Goal: Information Seeking & Learning: Learn about a topic

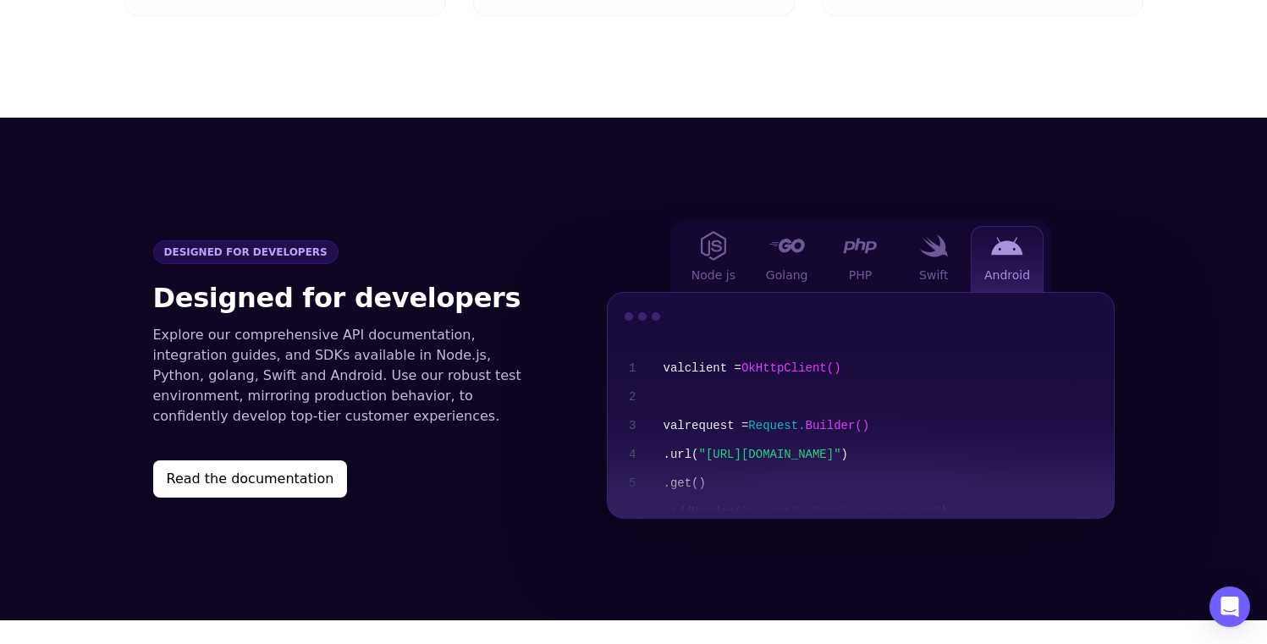
scroll to position [1760, 0]
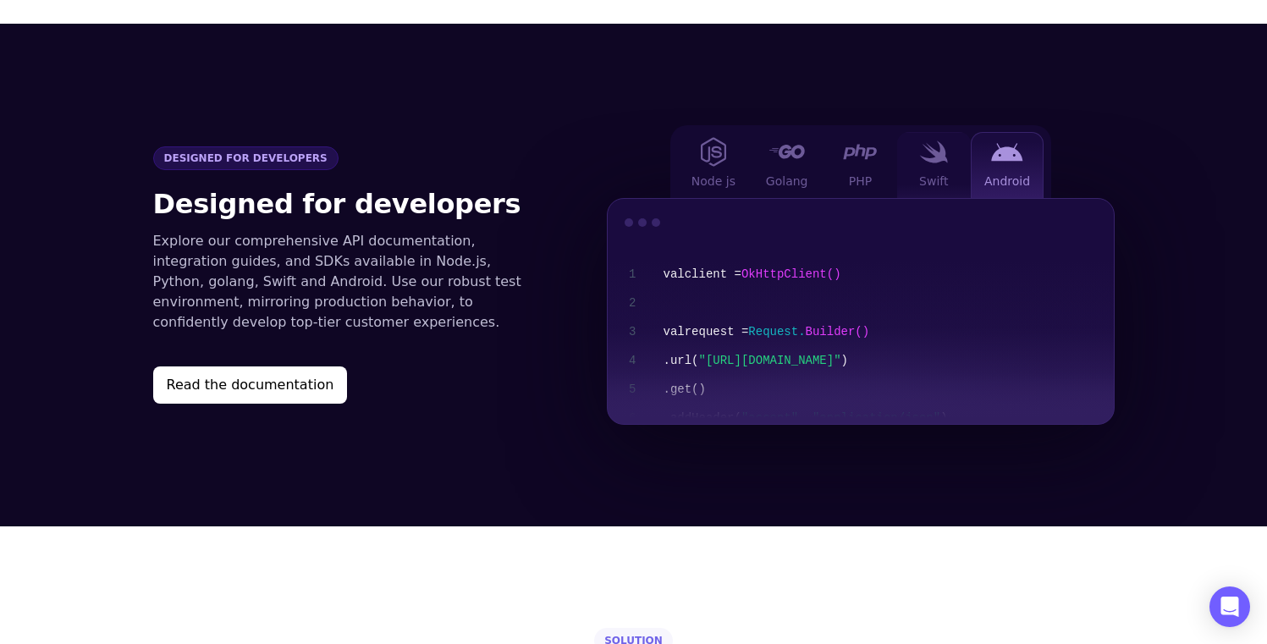
click at [946, 146] on div "Swift" at bounding box center [934, 165] width 74 height 66
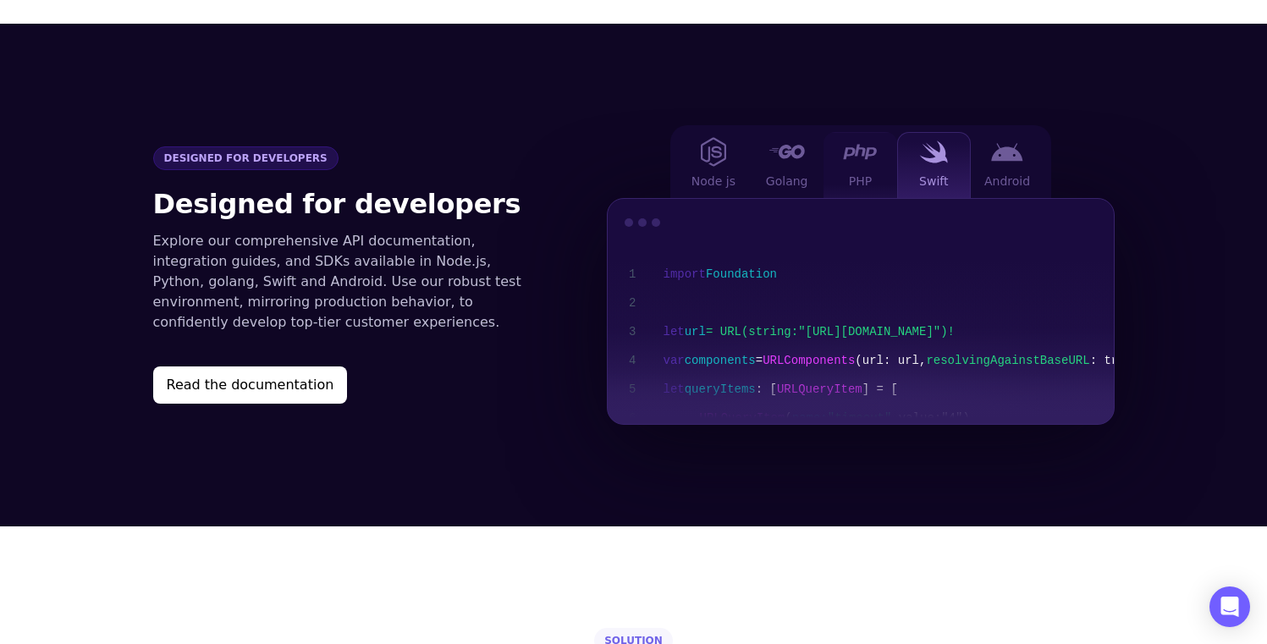
click at [863, 143] on div "PHP" at bounding box center [861, 165] width 74 height 66
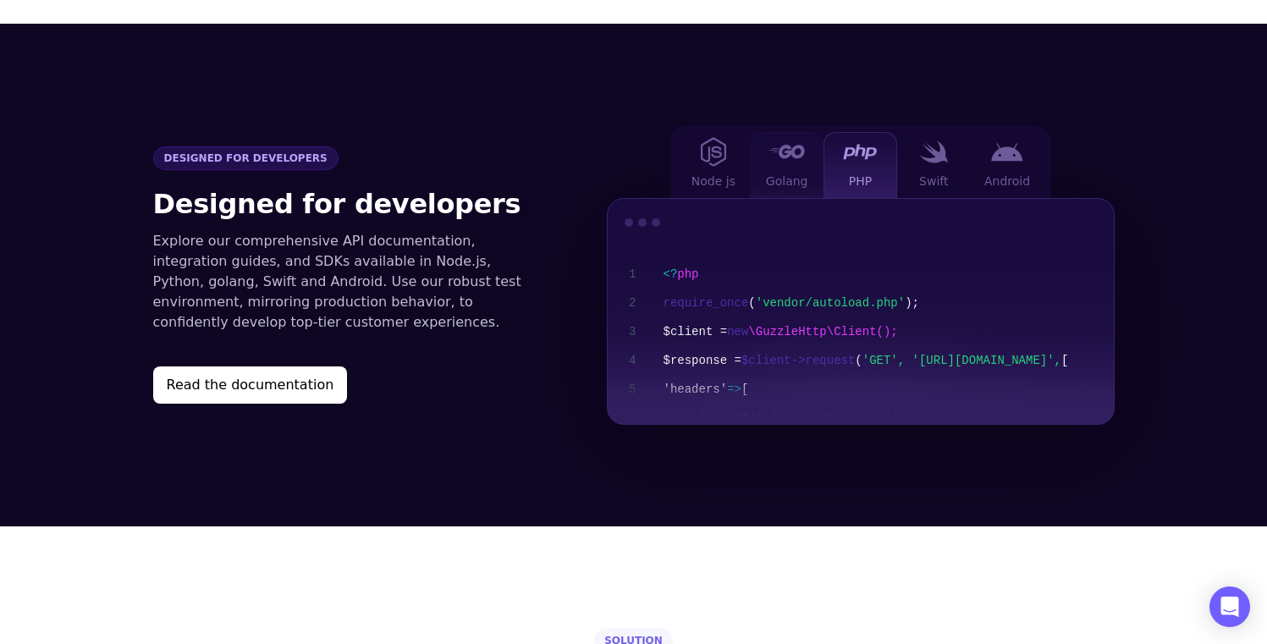
click at [810, 144] on div "Golang" at bounding box center [787, 165] width 74 height 66
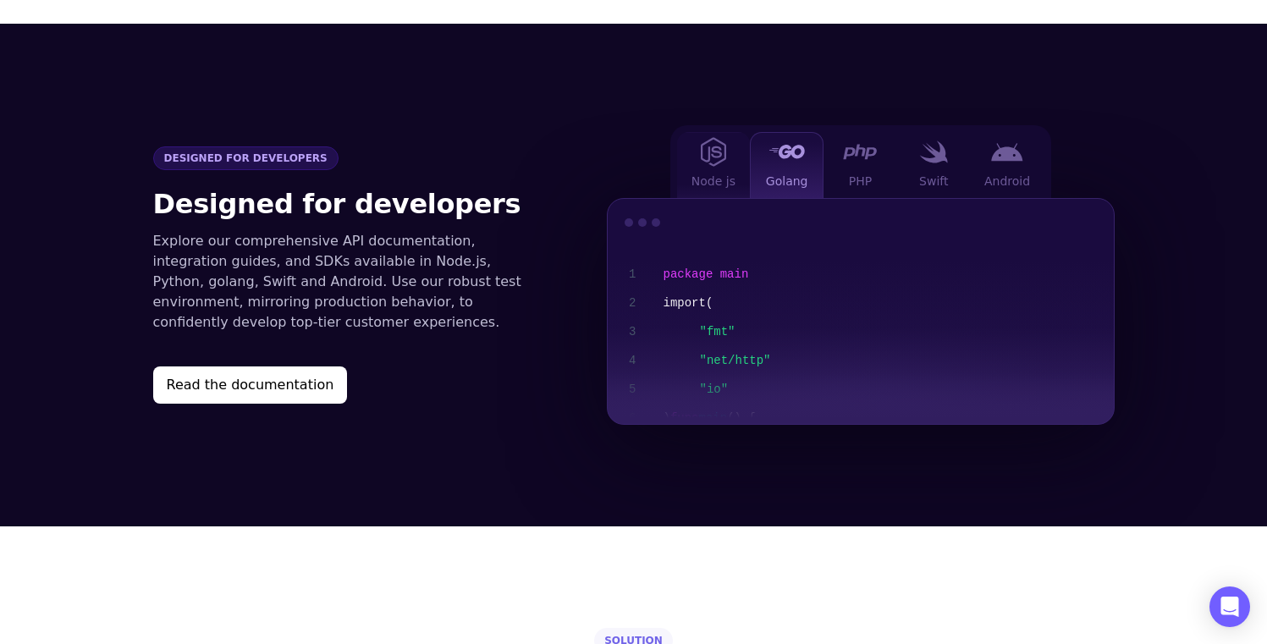
click at [728, 142] on div "Node js" at bounding box center [714, 165] width 74 height 66
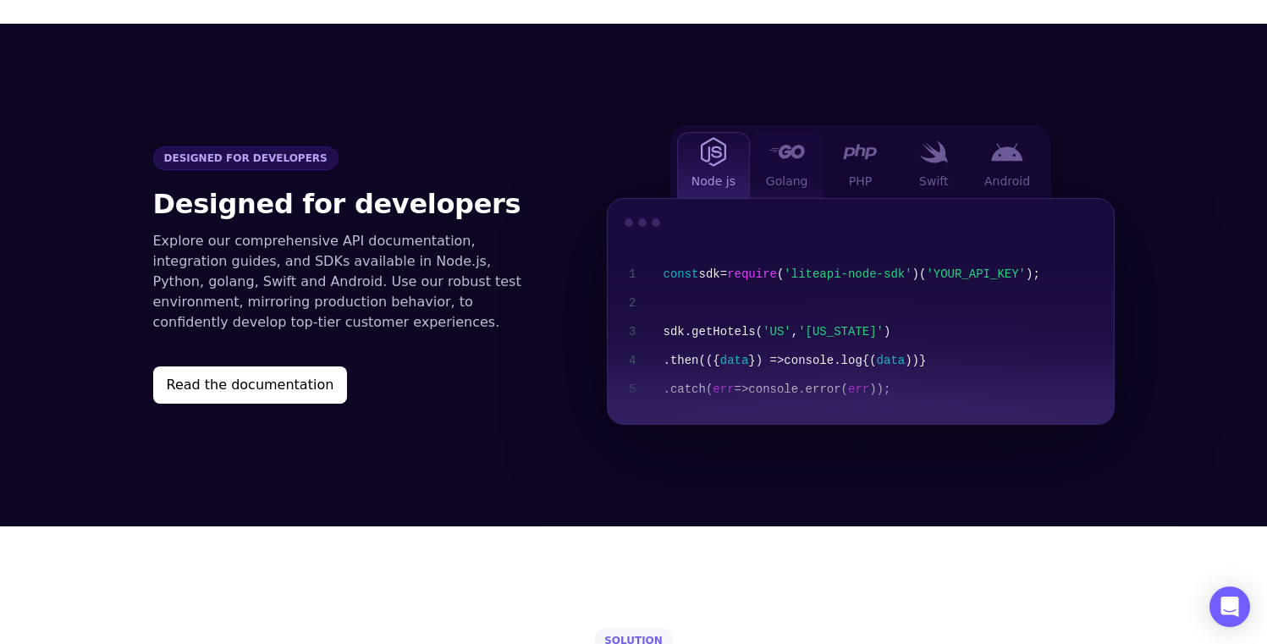
click at [791, 141] on div at bounding box center [787, 151] width 34 height 21
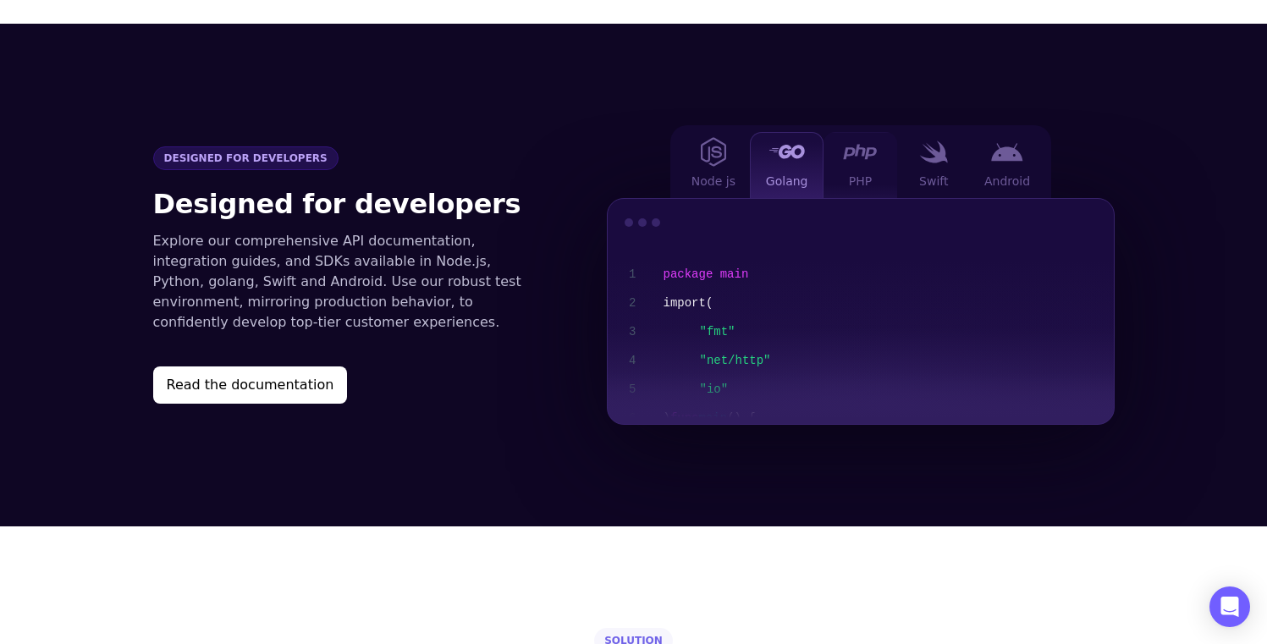
click at [874, 142] on div "PHP" at bounding box center [861, 165] width 74 height 66
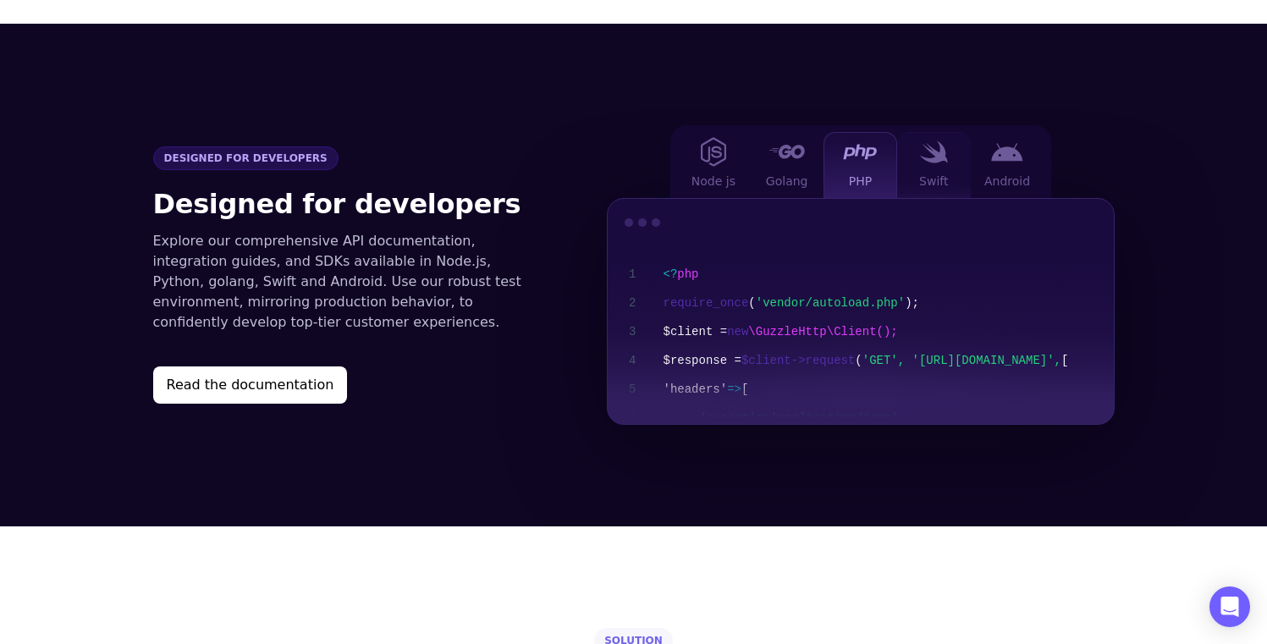
click at [935, 141] on img at bounding box center [933, 152] width 29 height 23
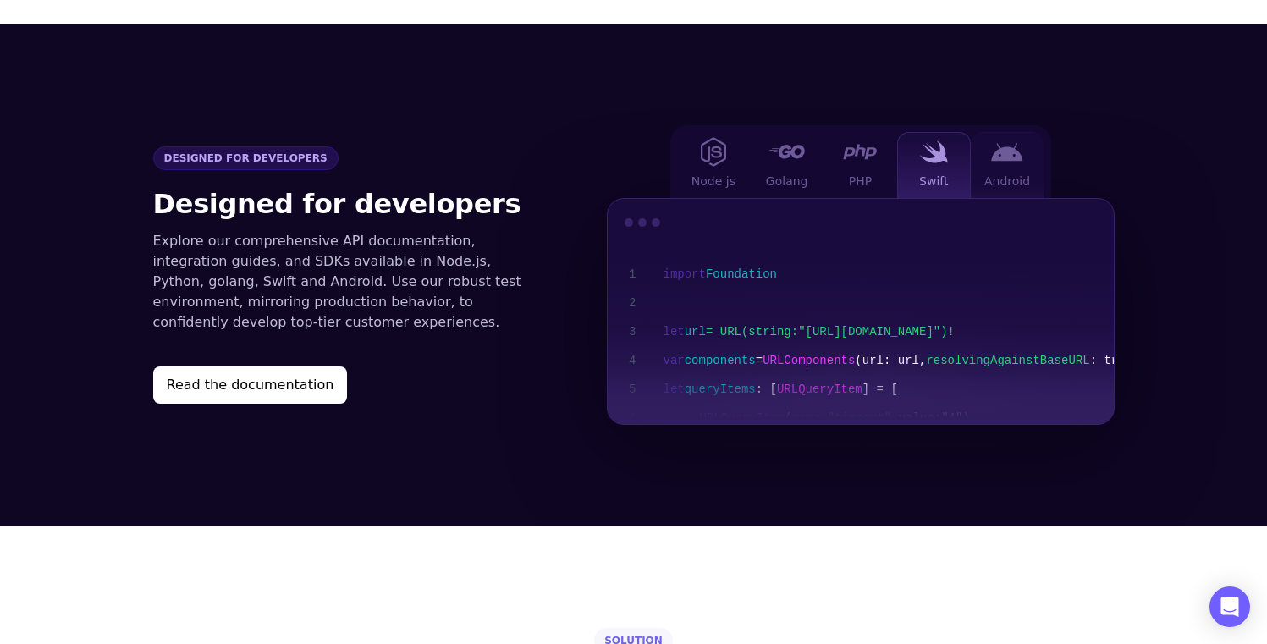
click at [1021, 143] on img at bounding box center [1007, 152] width 32 height 19
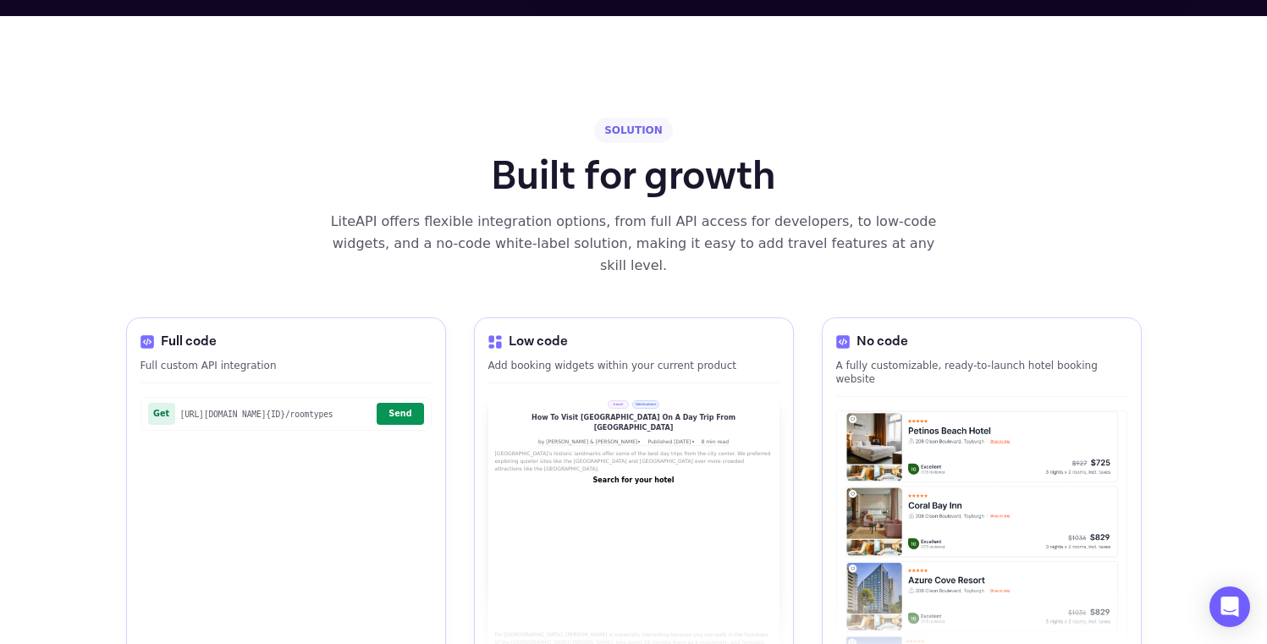
scroll to position [2494, 0]
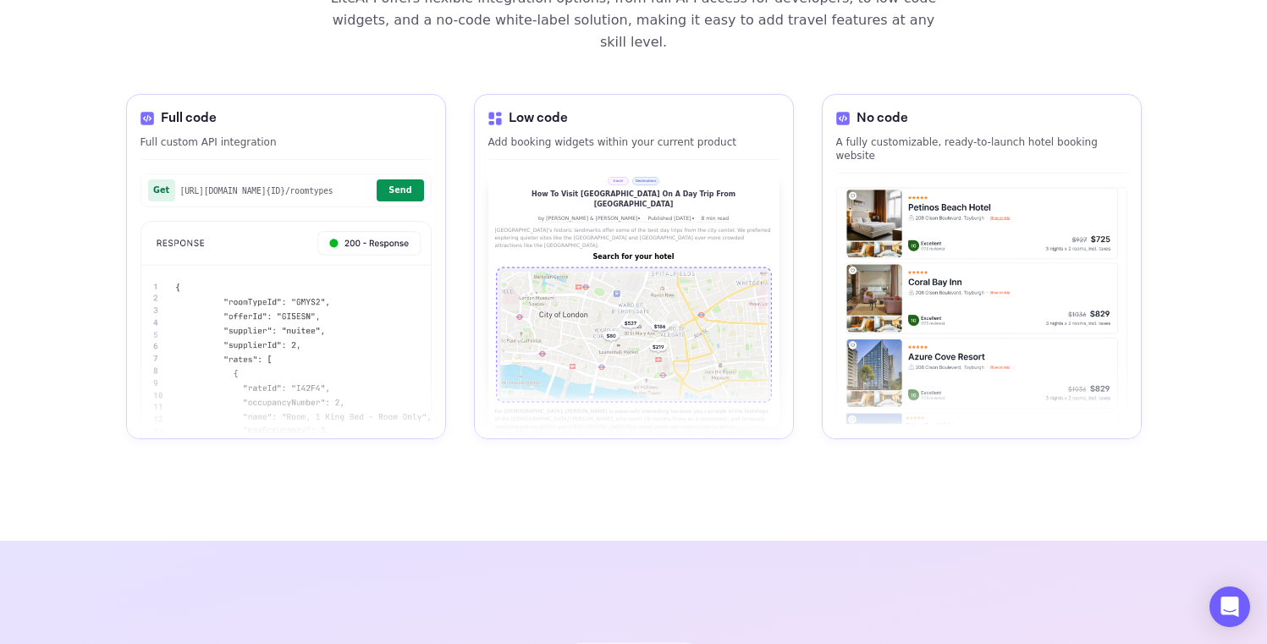
click at [580, 174] on div "travel Destinations How To Visit London On A Day Trip From Athens by David & In…" at bounding box center [633, 300] width 291 height 253
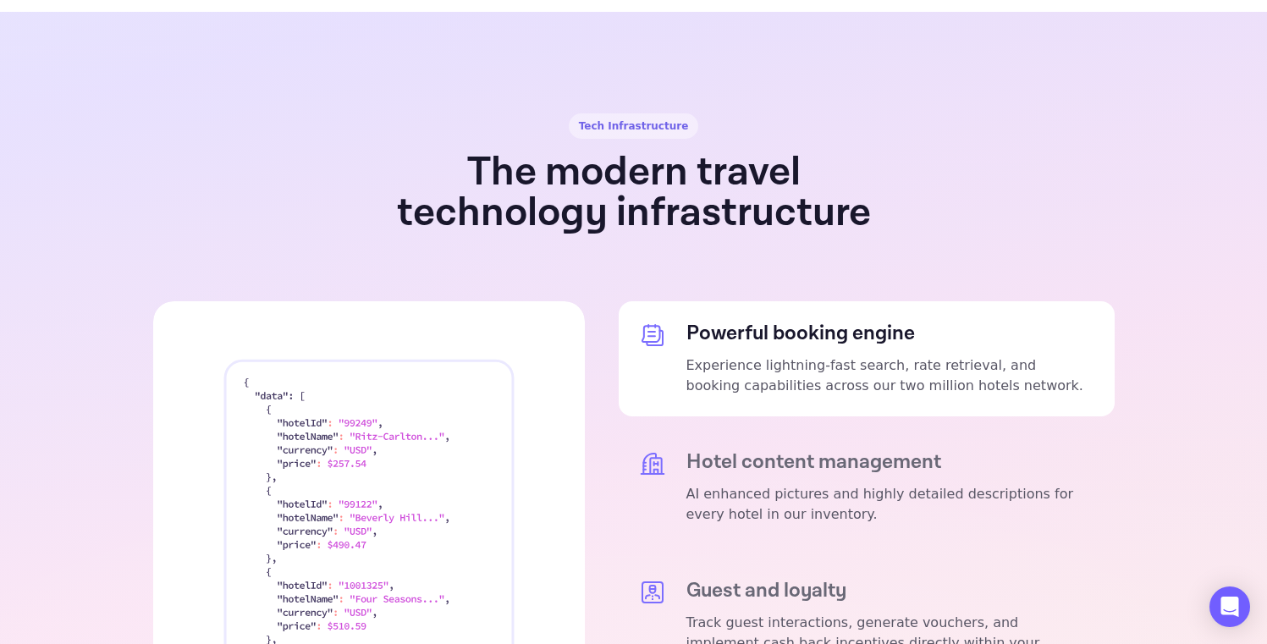
scroll to position [3326, 0]
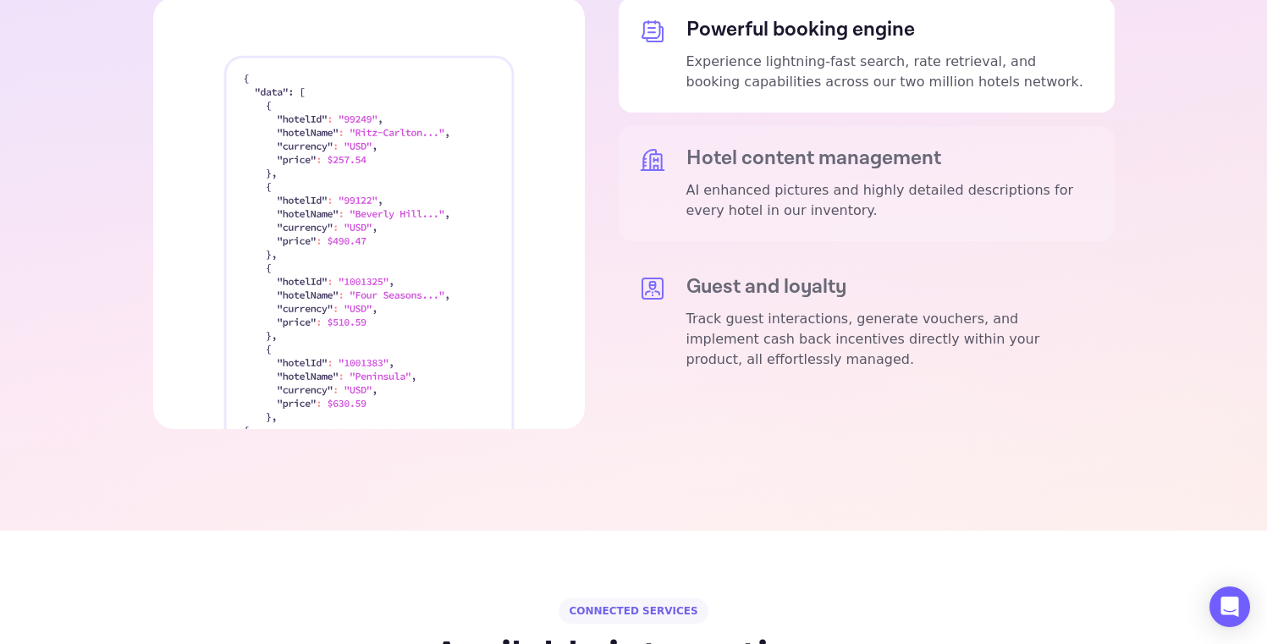
click at [841, 146] on h5 "Hotel content management" at bounding box center [890, 158] width 408 height 24
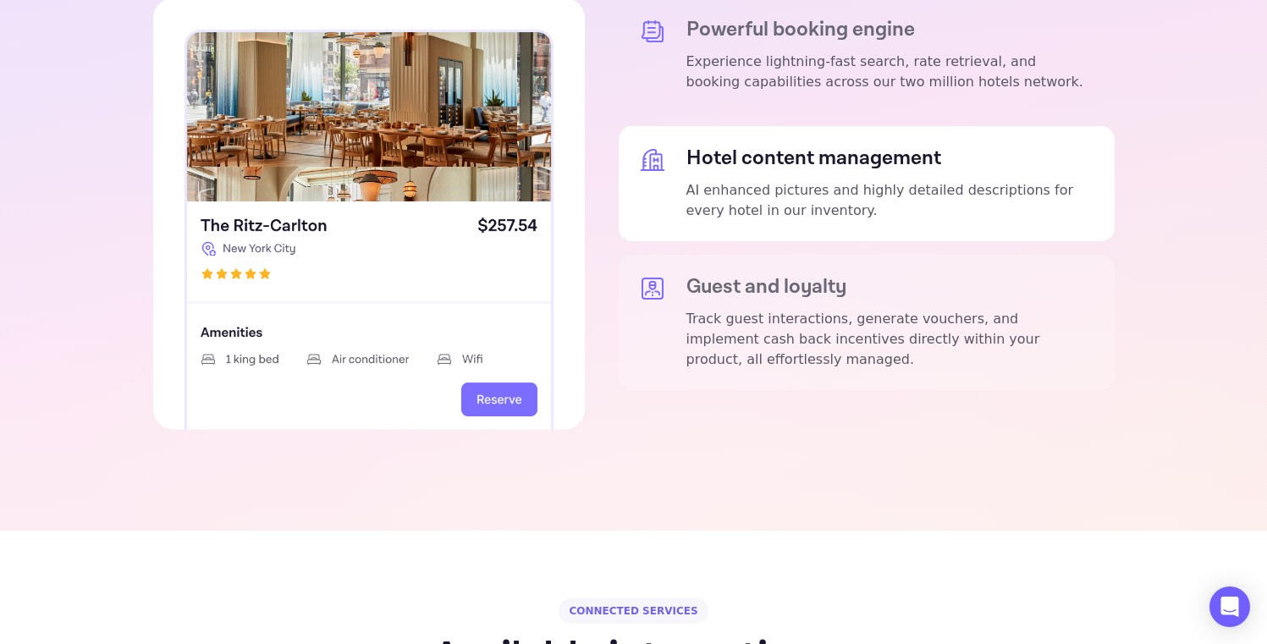
click at [790, 255] on div "Guest and loyalty Track guest interactions, generate vouchers, and implement ca…" at bounding box center [867, 322] width 496 height 135
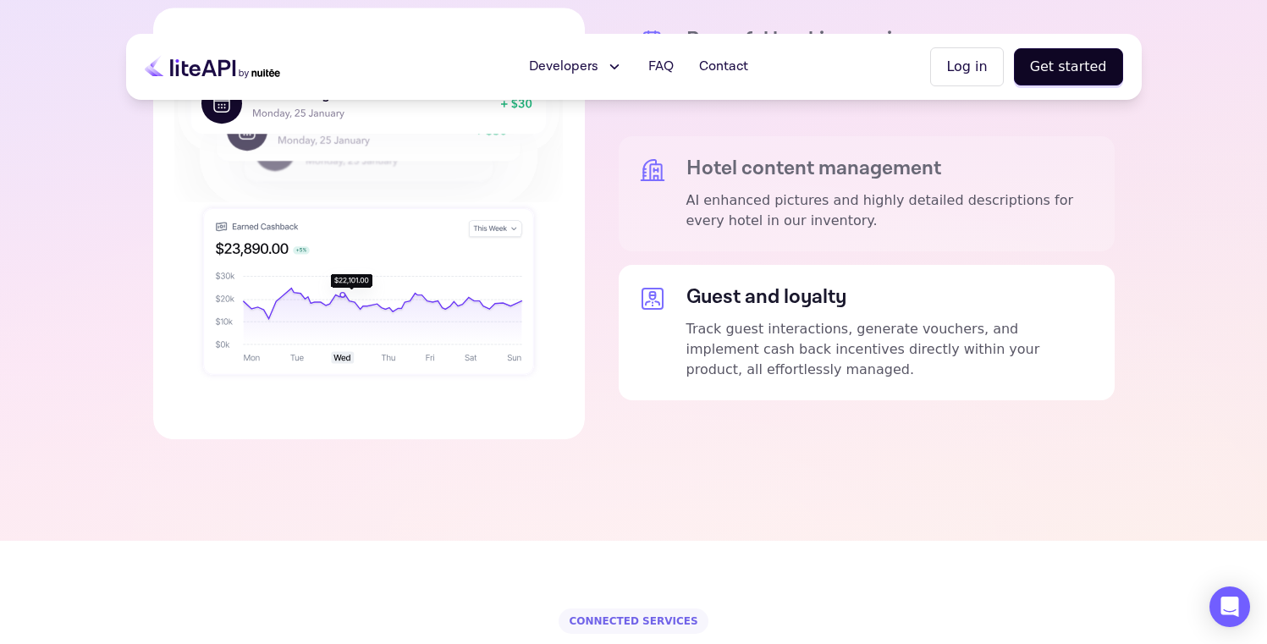
scroll to position [3305, 0]
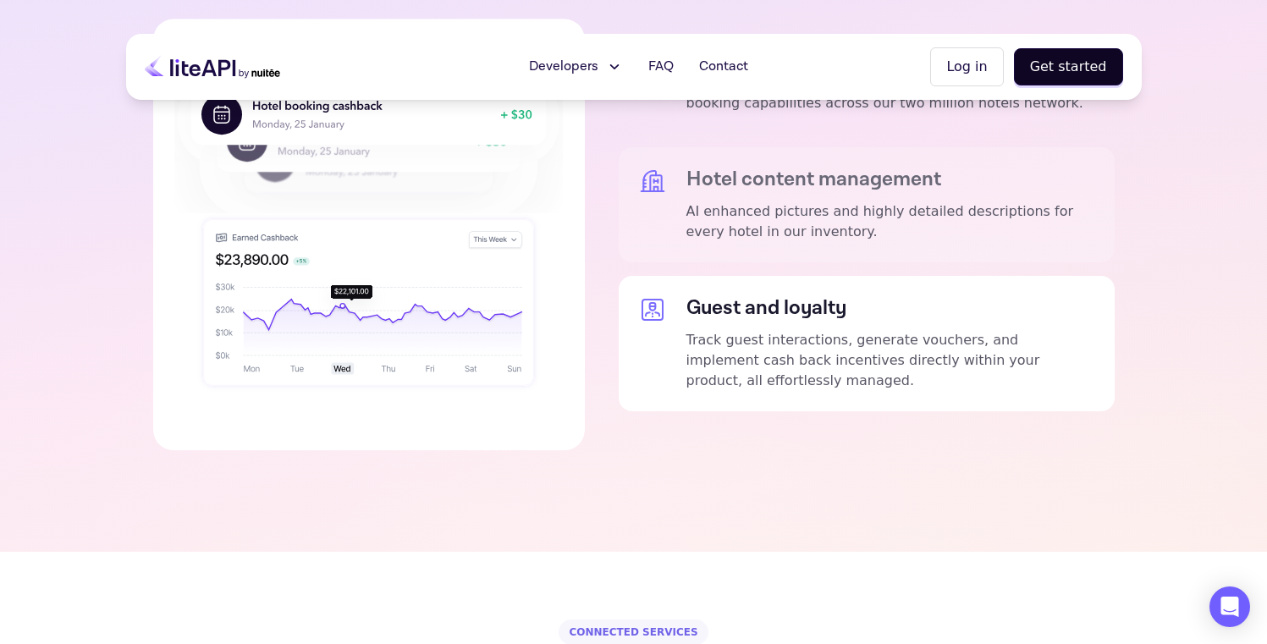
click at [739, 201] on p "AI enhanced pictures and highly detailed descriptions for every hotel in our in…" at bounding box center [890, 221] width 408 height 41
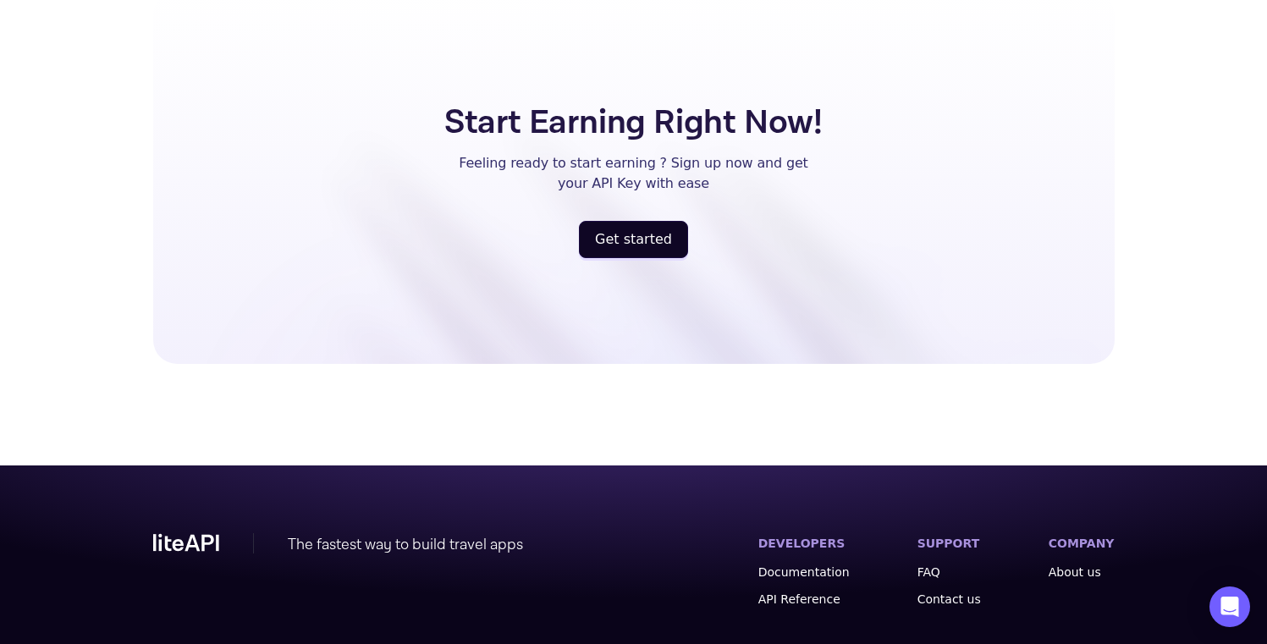
scroll to position [4474, 0]
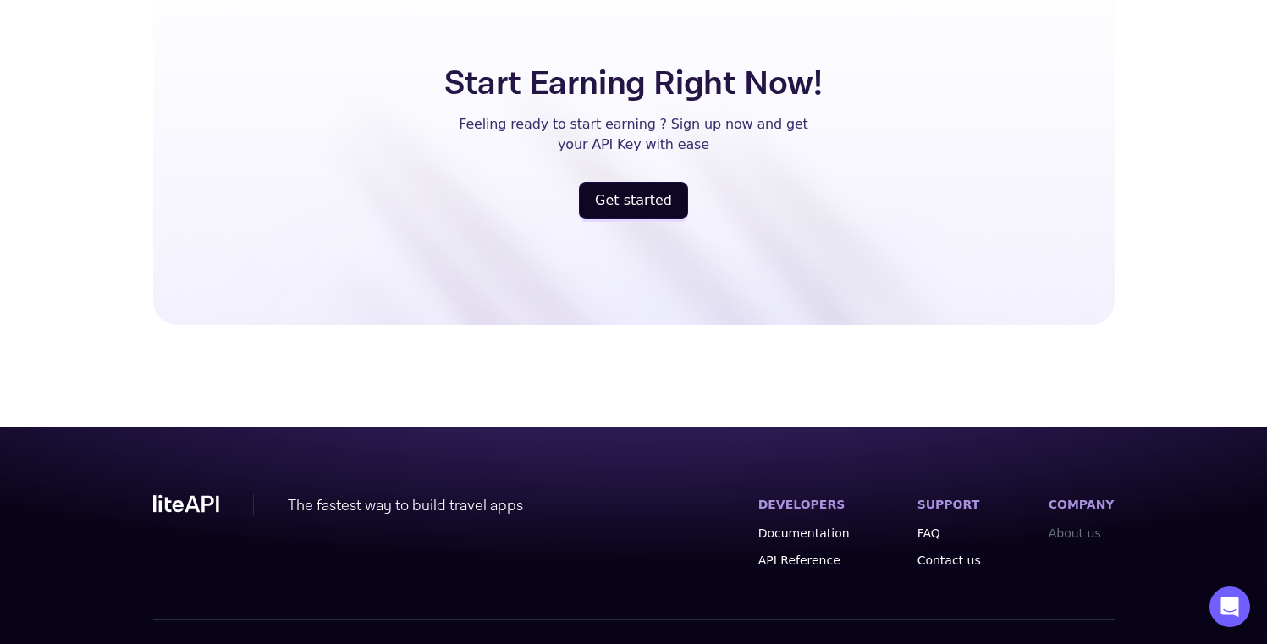
click at [1085, 525] on link "About us" at bounding box center [1082, 533] width 66 height 17
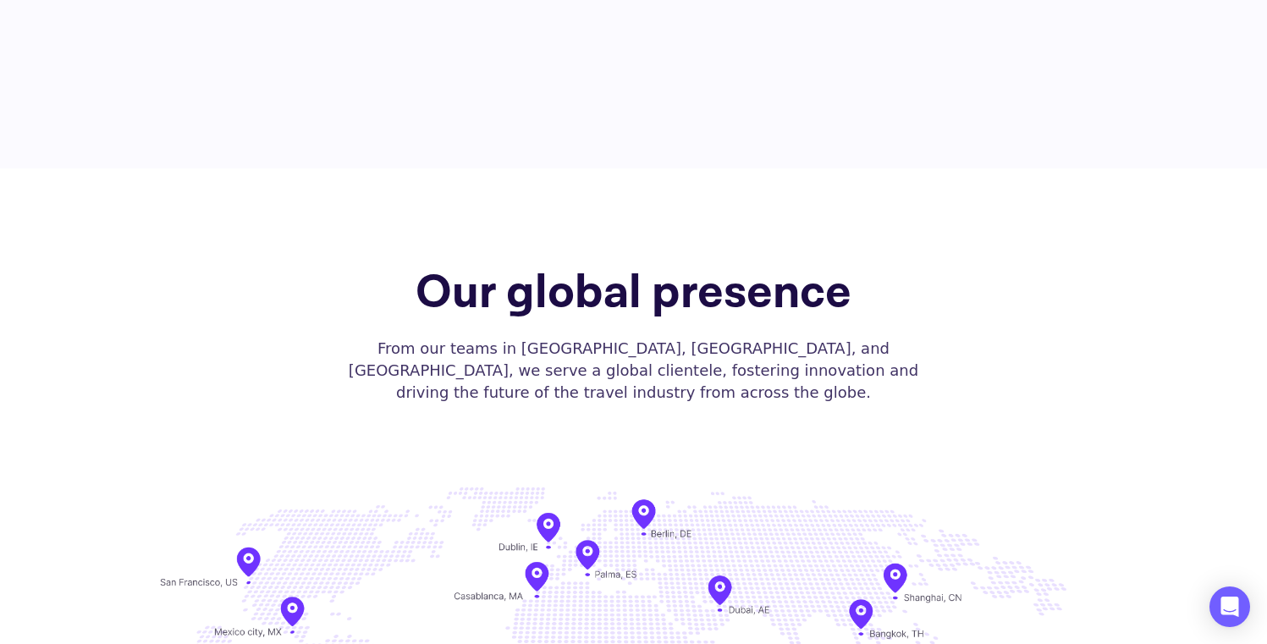
scroll to position [3459, 0]
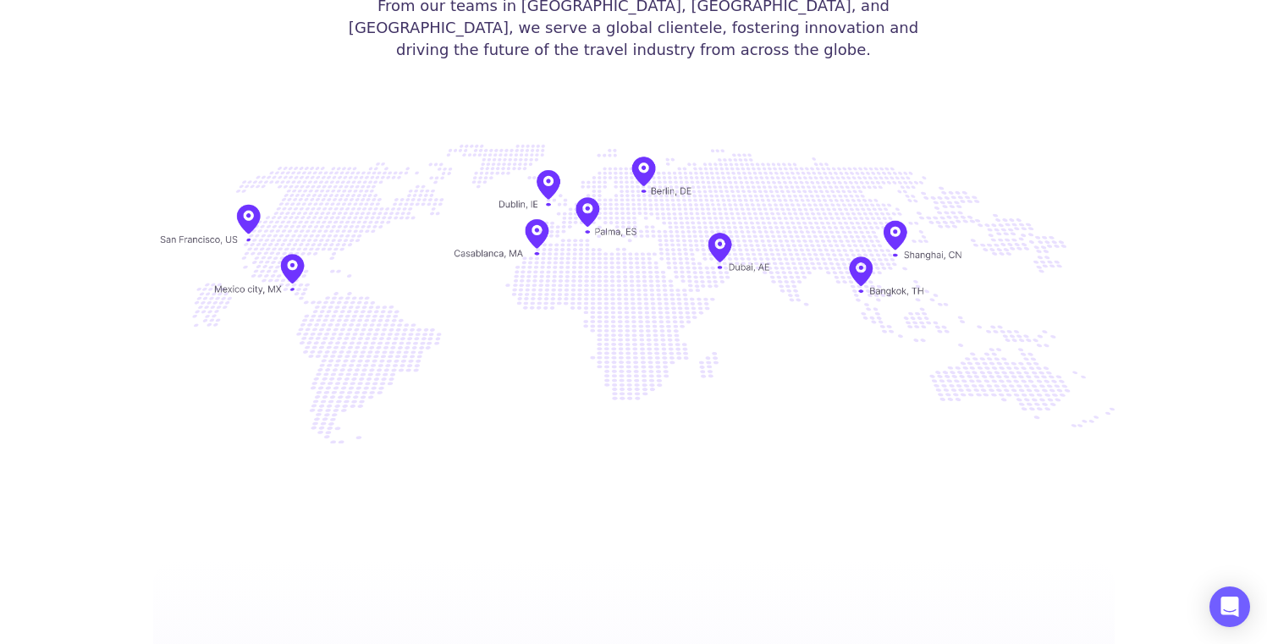
click at [672, 251] on img at bounding box center [634, 294] width 962 height 330
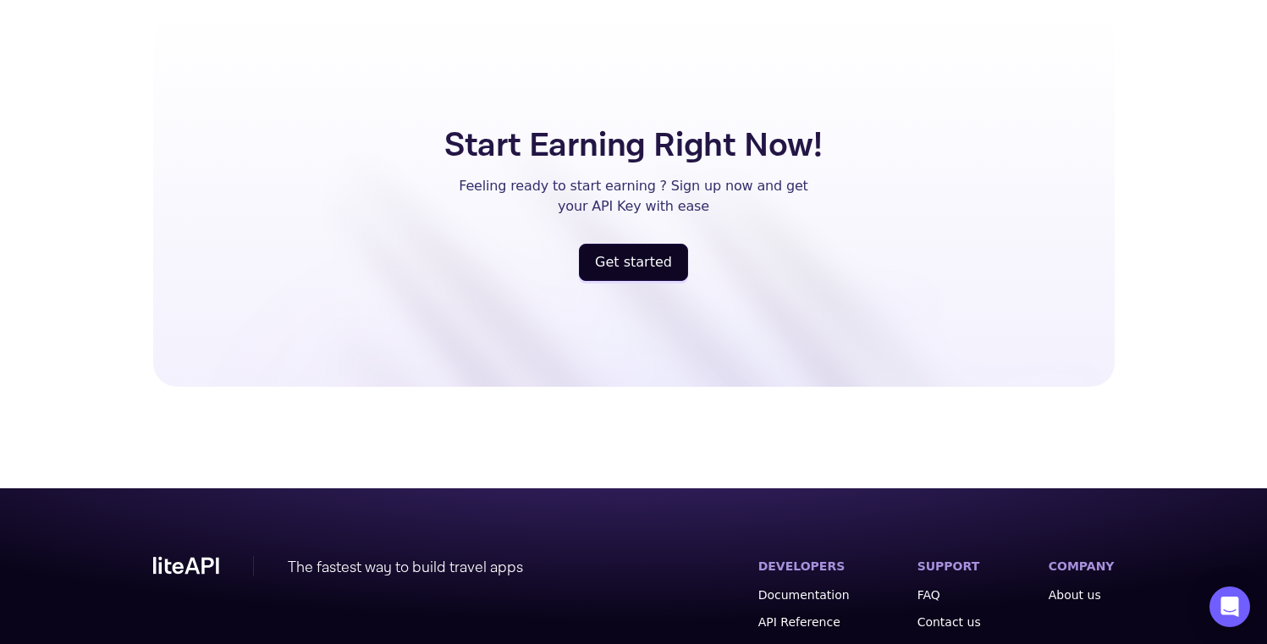
scroll to position [4092, 0]
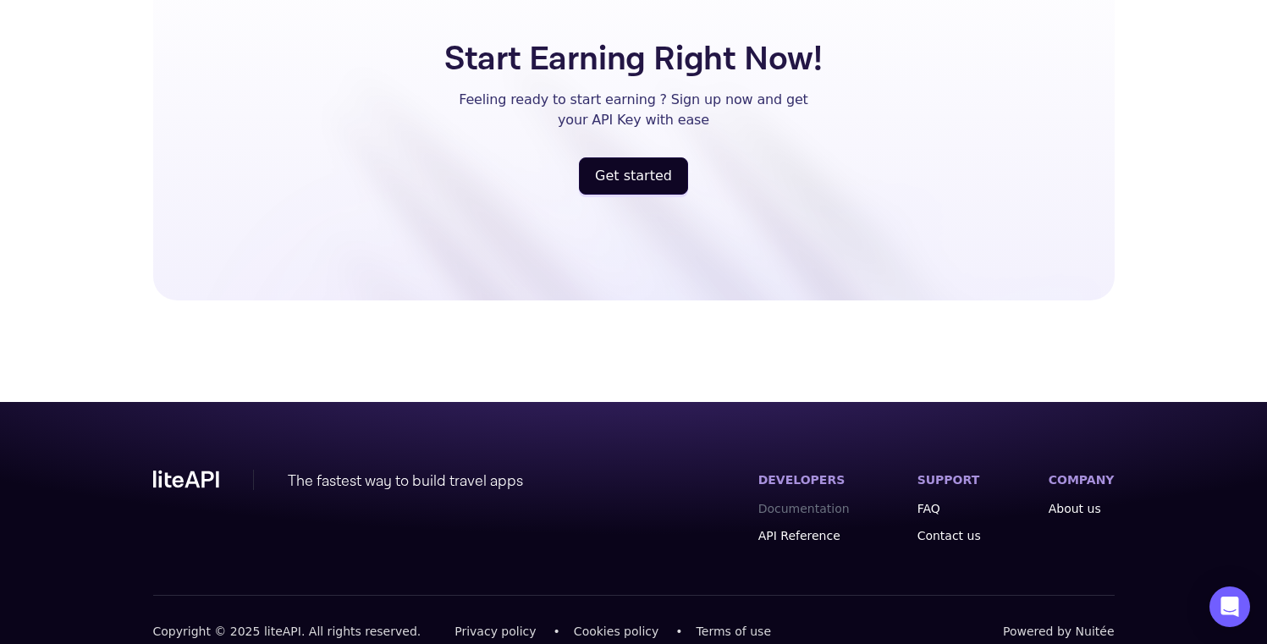
click at [841, 500] on link "Documentation" at bounding box center [803, 508] width 91 height 17
